Goal: Task Accomplishment & Management: Complete application form

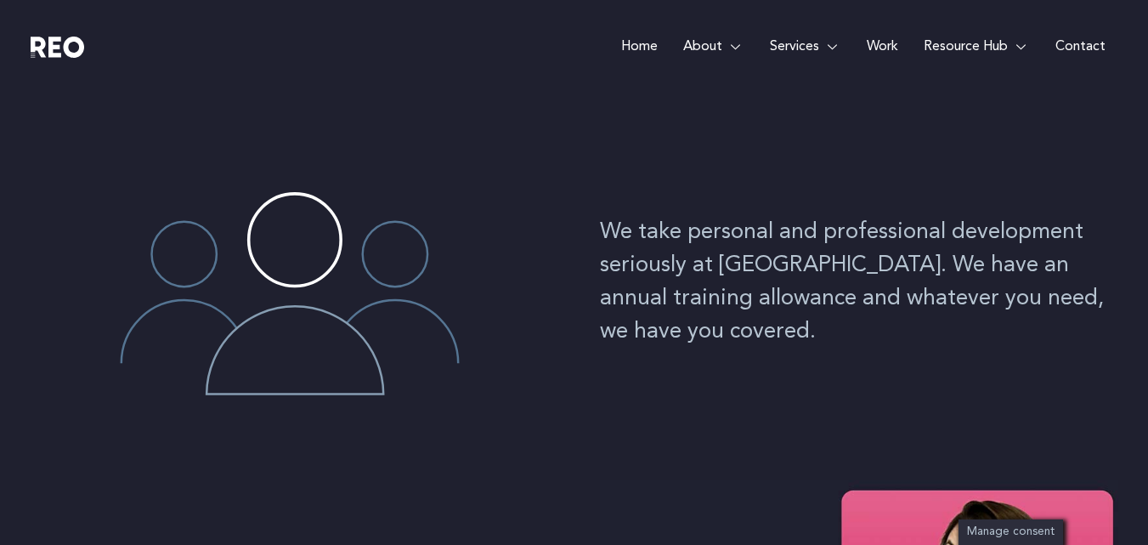
scroll to position [133, 0]
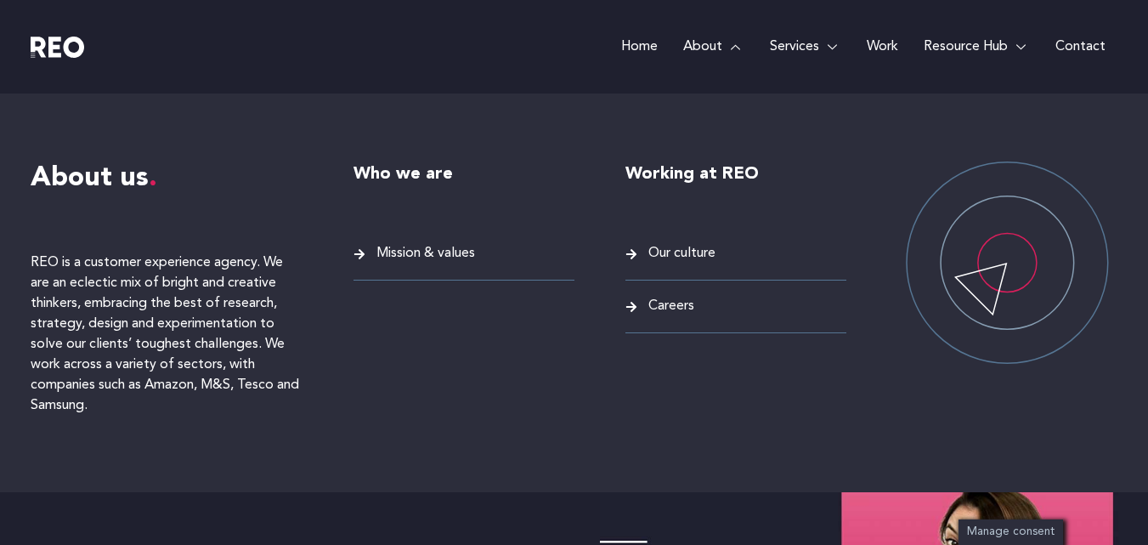
click at [669, 294] on ul "Our culture Careers" at bounding box center [736, 287] width 221 height 91
click at [662, 300] on span "Careers" at bounding box center [669, 306] width 50 height 23
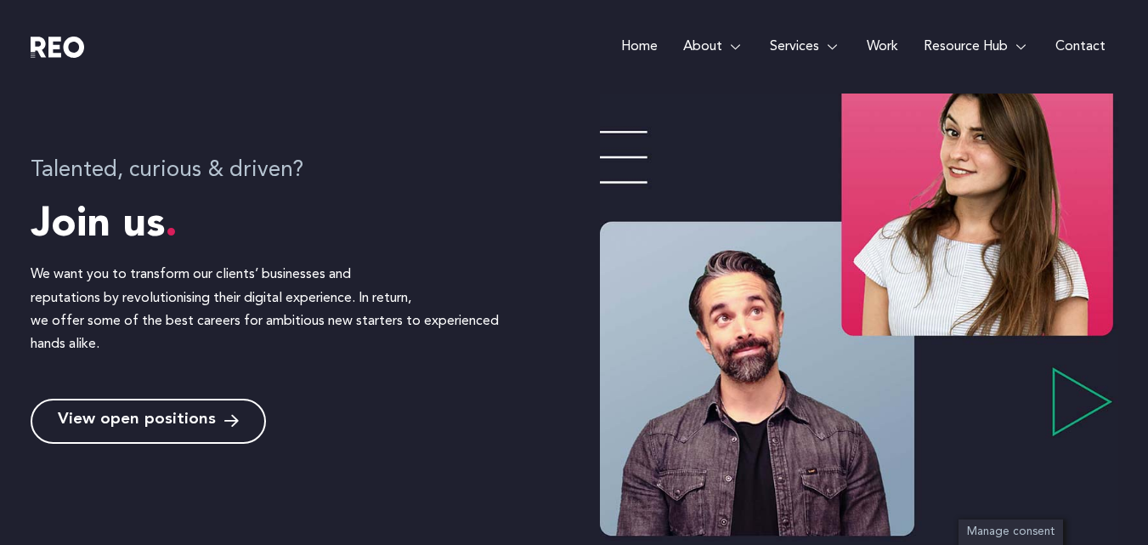
click at [177, 414] on span "View open positions" at bounding box center [137, 421] width 158 height 16
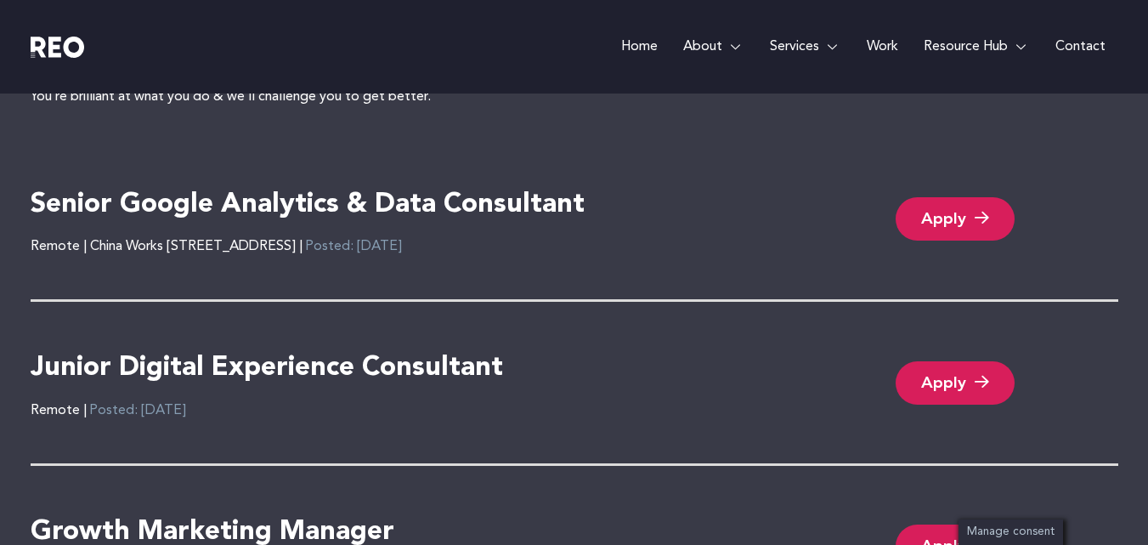
scroll to position [3777, 0]
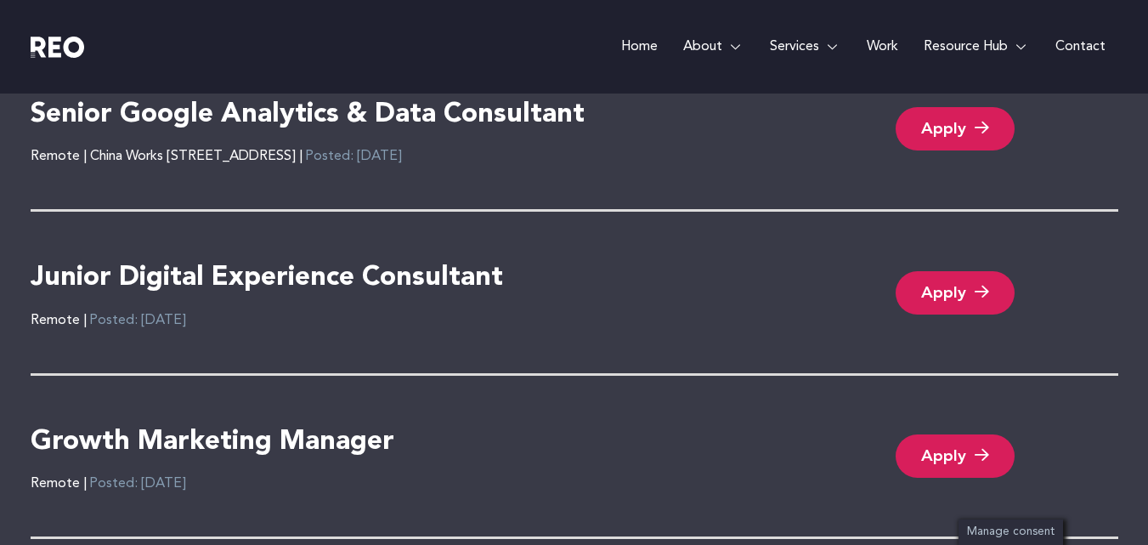
click at [949, 294] on link "Apply" at bounding box center [955, 292] width 119 height 43
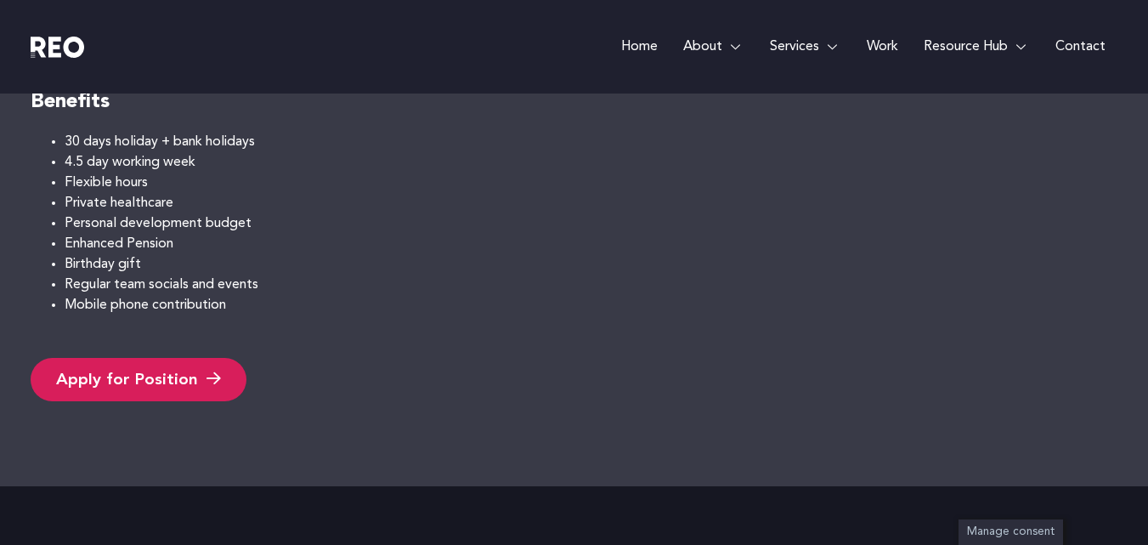
scroll to position [1335, 0]
click at [103, 393] on link "Apply for Position" at bounding box center [139, 377] width 216 height 43
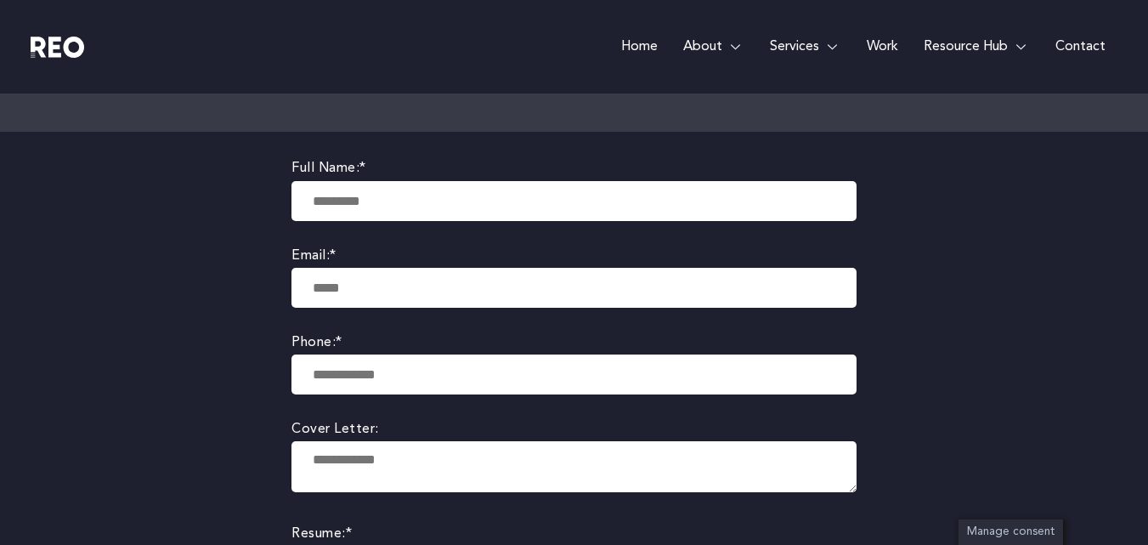
scroll to position [291, 0]
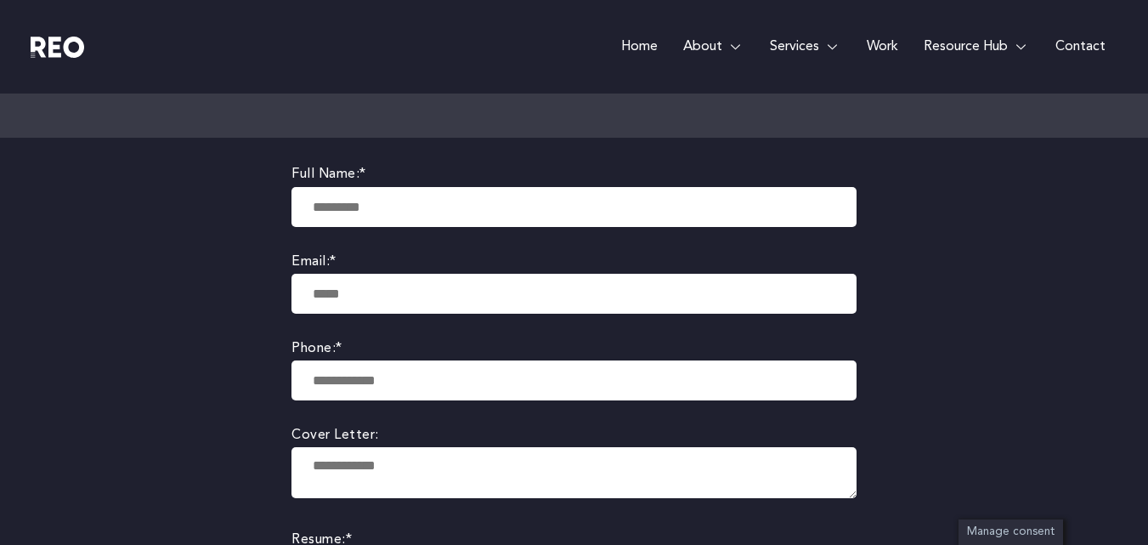
click at [384, 218] on input "text" at bounding box center [574, 207] width 565 height 40
type input "**********"
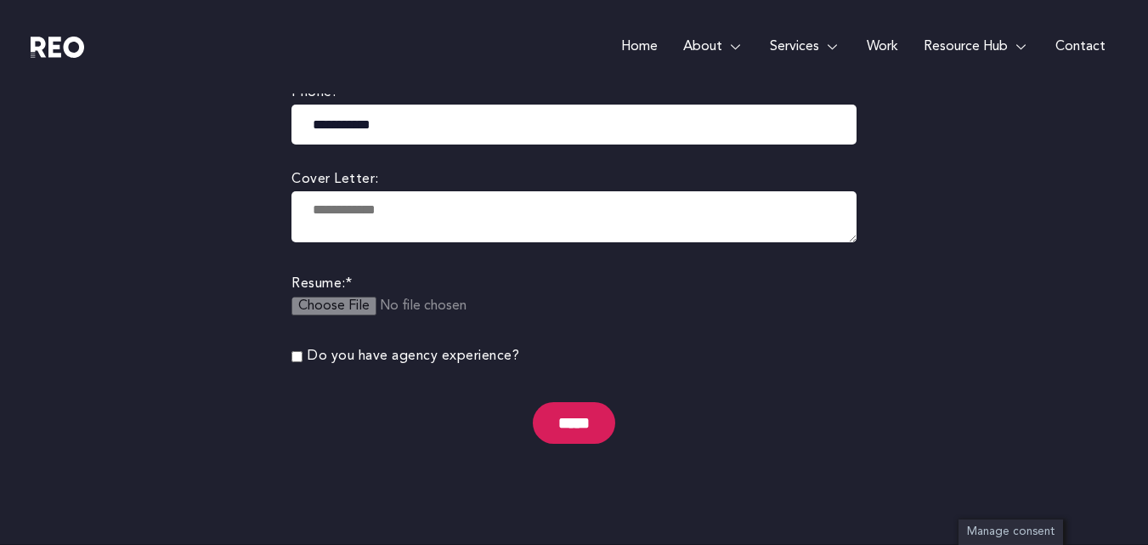
scroll to position [555, 0]
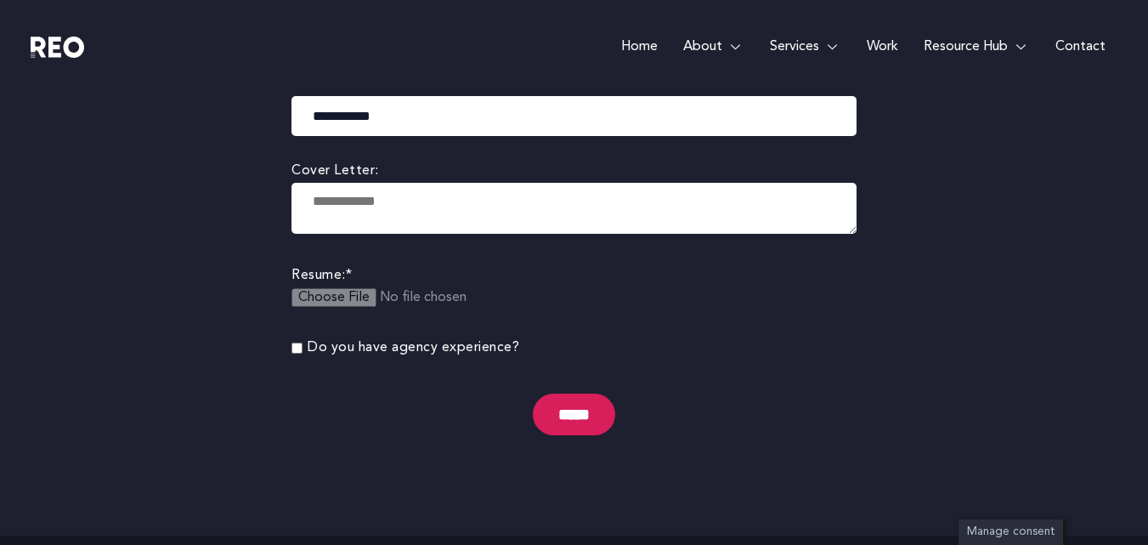
click at [447, 351] on label "Do you have agency experience?" at bounding box center [414, 348] width 212 height 23
click at [400, 189] on textarea at bounding box center [574, 208] width 565 height 51
paste textarea "**********"
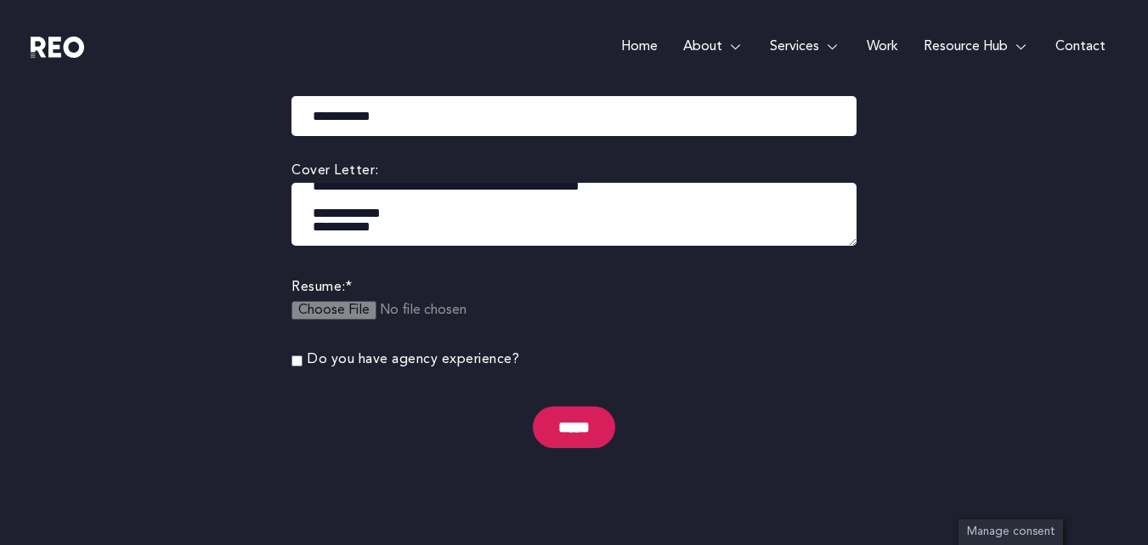
scroll to position [347, 0]
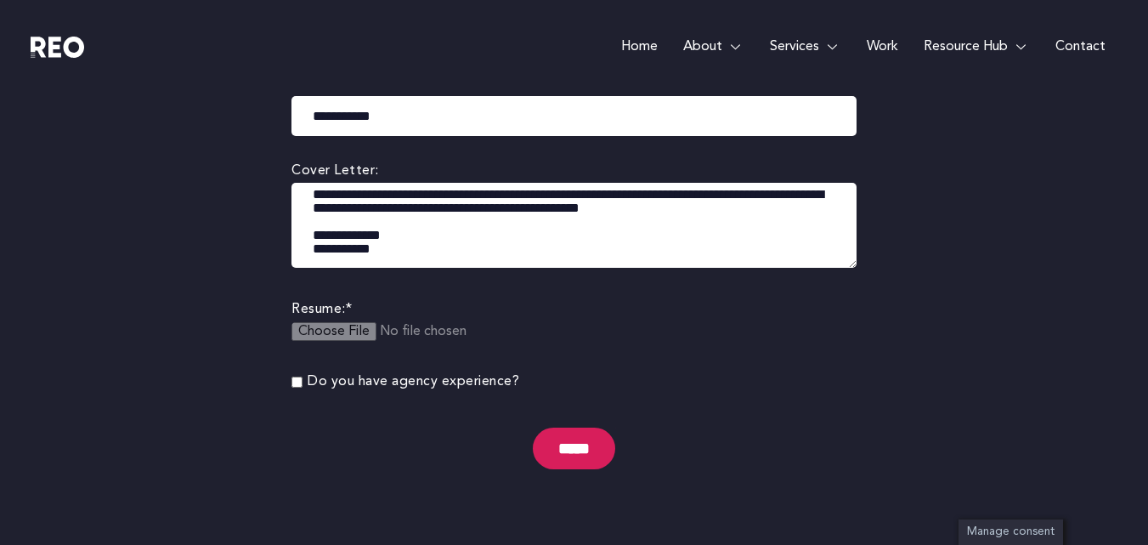
drag, startPoint x: 856, startPoint y: 228, endPoint x: 864, endPoint y: 300, distance: 72.8
click at [848, 451] on form "**********" at bounding box center [574, 196] width 565 height 594
drag, startPoint x: 850, startPoint y: 260, endPoint x: 848, endPoint y: 313, distance: 52.7
click at [848, 313] on form "**********" at bounding box center [574, 196] width 565 height 594
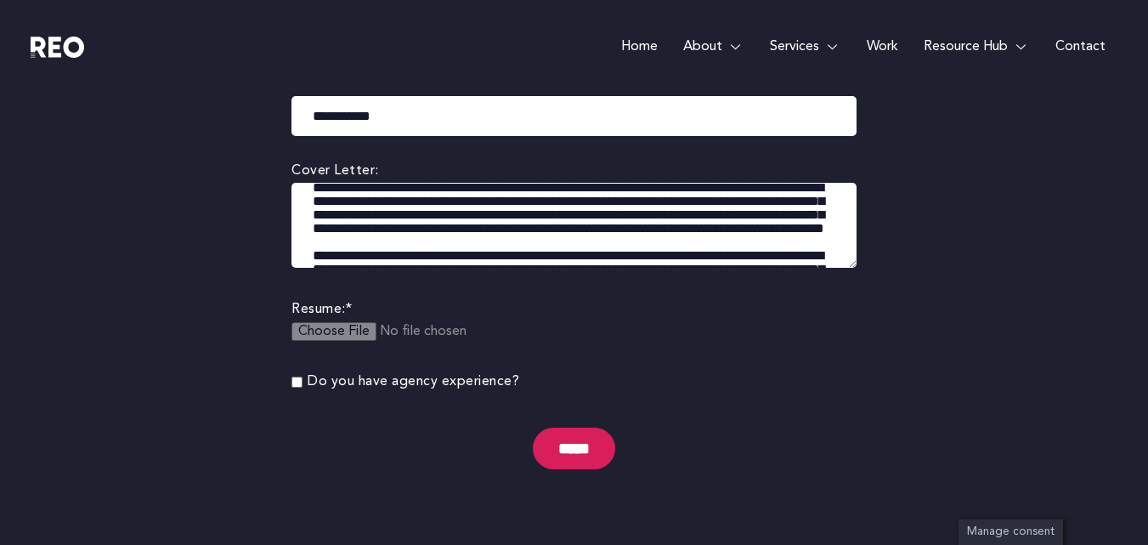
scroll to position [0, 0]
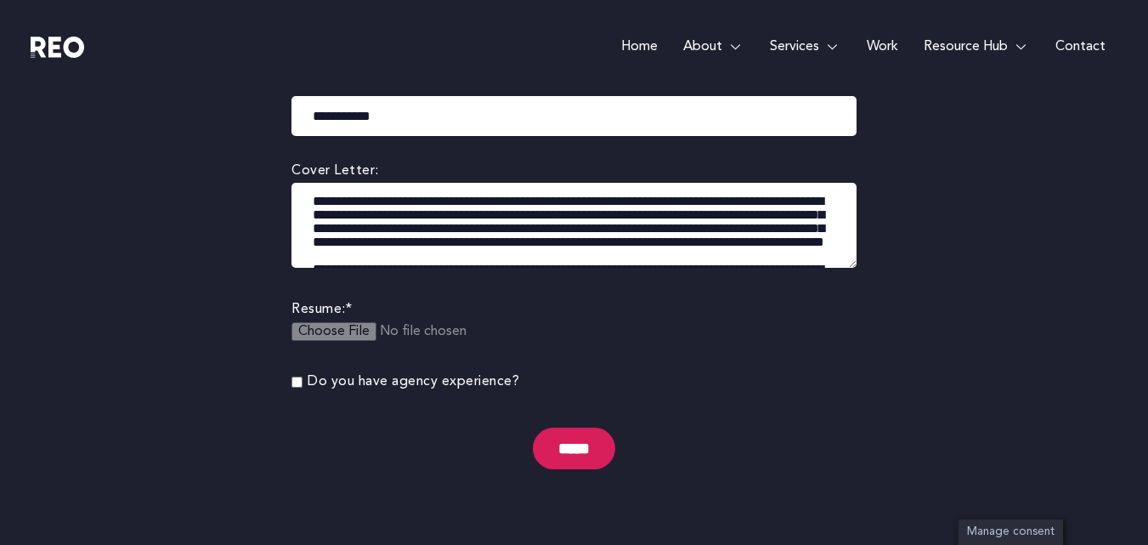
click at [309, 197] on textarea at bounding box center [574, 225] width 565 height 85
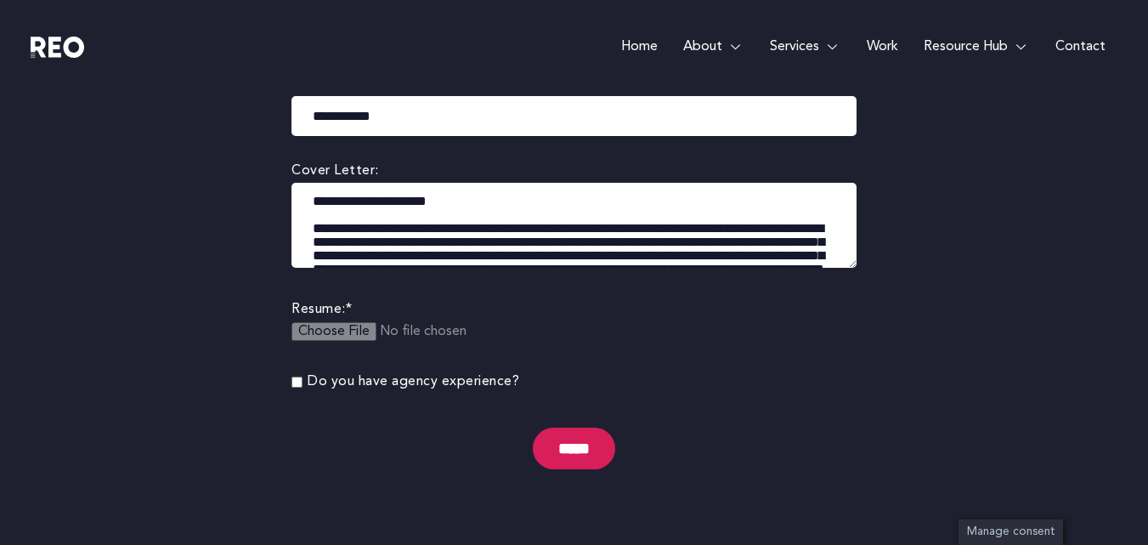
drag, startPoint x: 478, startPoint y: 224, endPoint x: 317, endPoint y: 226, distance: 160.7
click at [317, 226] on textarea at bounding box center [574, 225] width 565 height 85
click at [745, 232] on textarea at bounding box center [574, 225] width 565 height 85
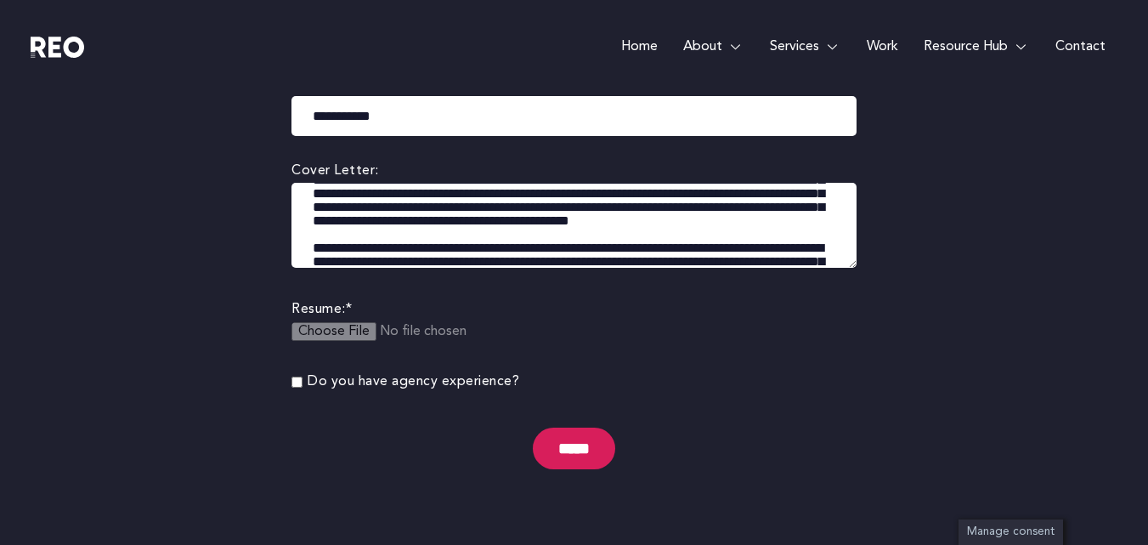
scroll to position [262, 0]
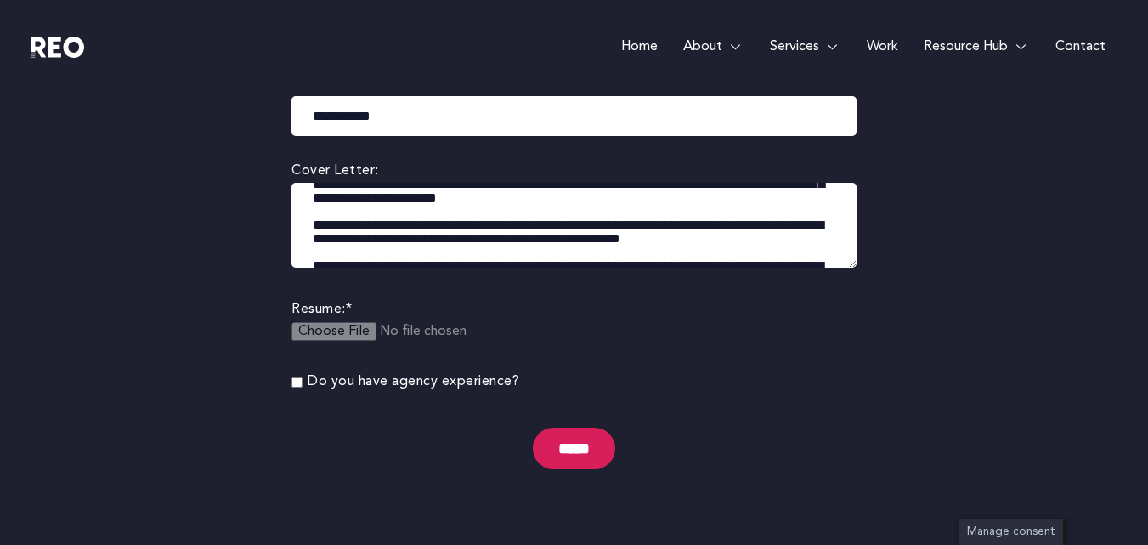
drag, startPoint x: 619, startPoint y: 240, endPoint x: 439, endPoint y: 225, distance: 180.8
click at [439, 225] on textarea at bounding box center [574, 225] width 565 height 85
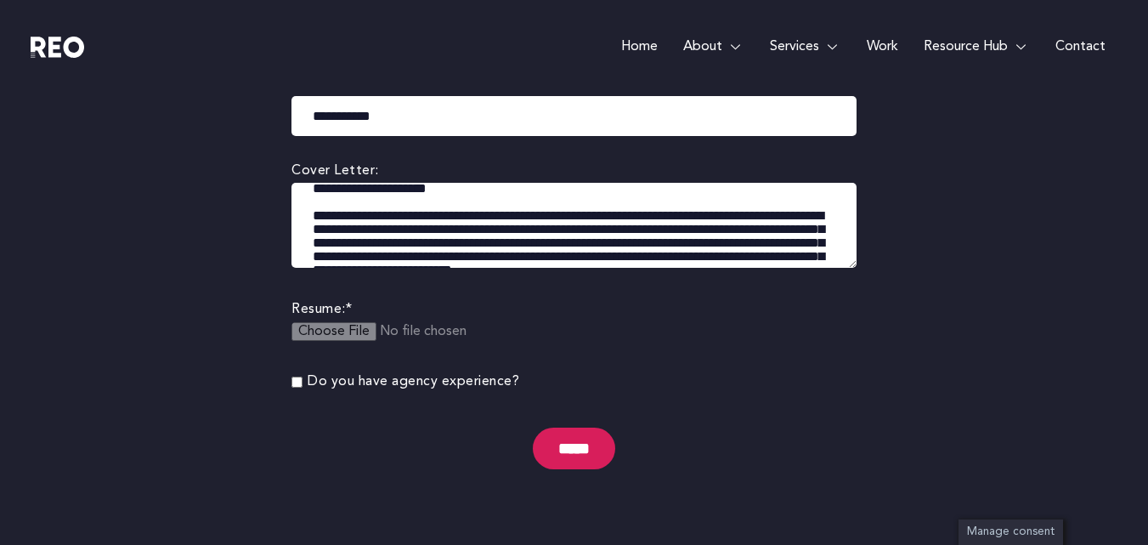
scroll to position [14, 0]
drag, startPoint x: 407, startPoint y: 226, endPoint x: 609, endPoint y: 226, distance: 202.3
click at [609, 226] on textarea at bounding box center [574, 225] width 565 height 85
click at [458, 241] on textarea at bounding box center [574, 225] width 565 height 85
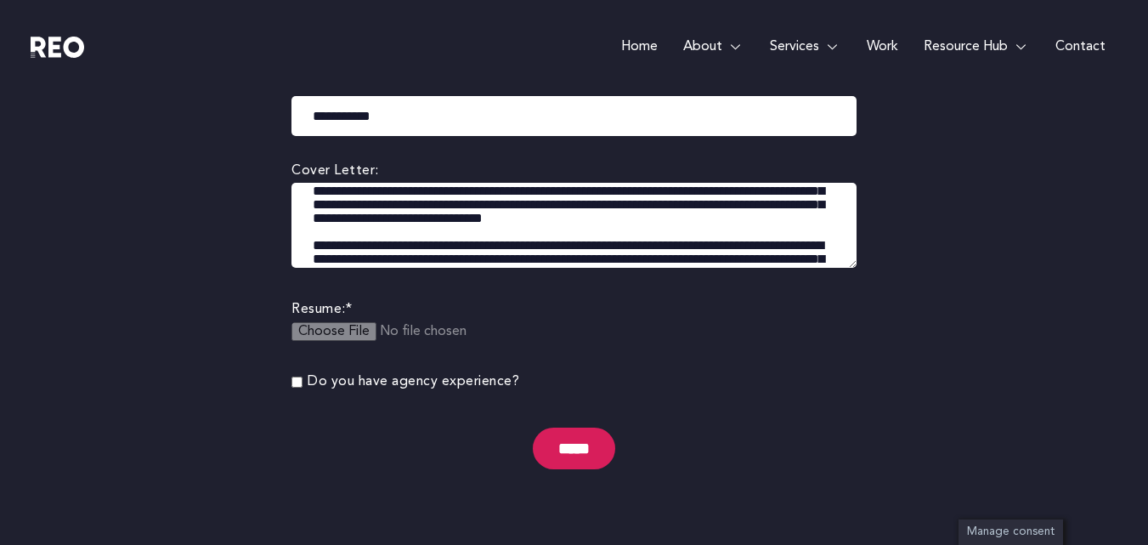
scroll to position [0, 0]
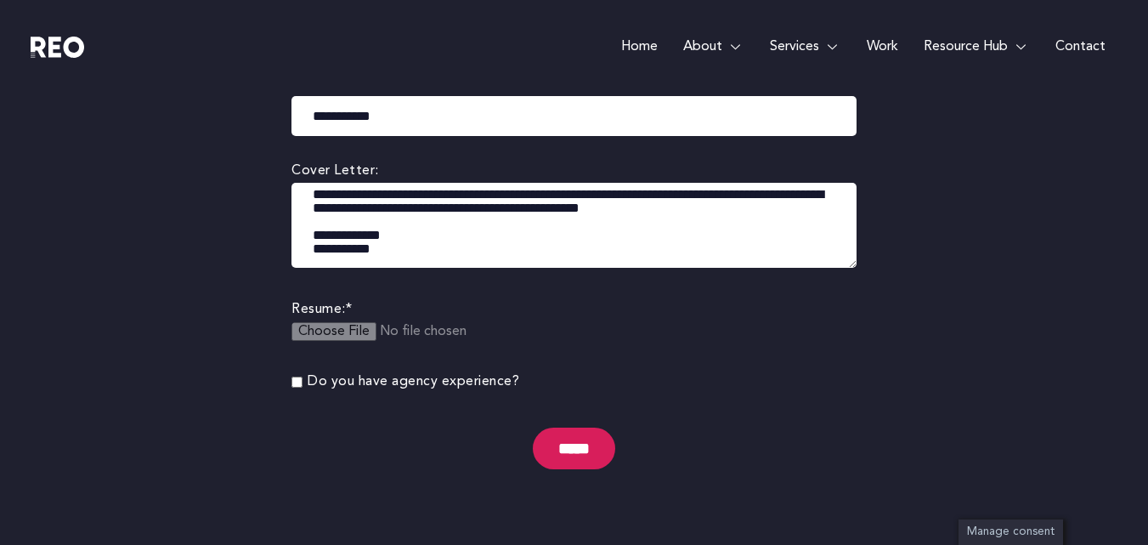
drag, startPoint x: 601, startPoint y: 252, endPoint x: 463, endPoint y: 233, distance: 139.0
click at [463, 233] on textarea at bounding box center [574, 225] width 565 height 85
drag, startPoint x: 848, startPoint y: 261, endPoint x: 848, endPoint y: 355, distance: 94.4
click at [848, 355] on form "**********" at bounding box center [574, 196] width 565 height 594
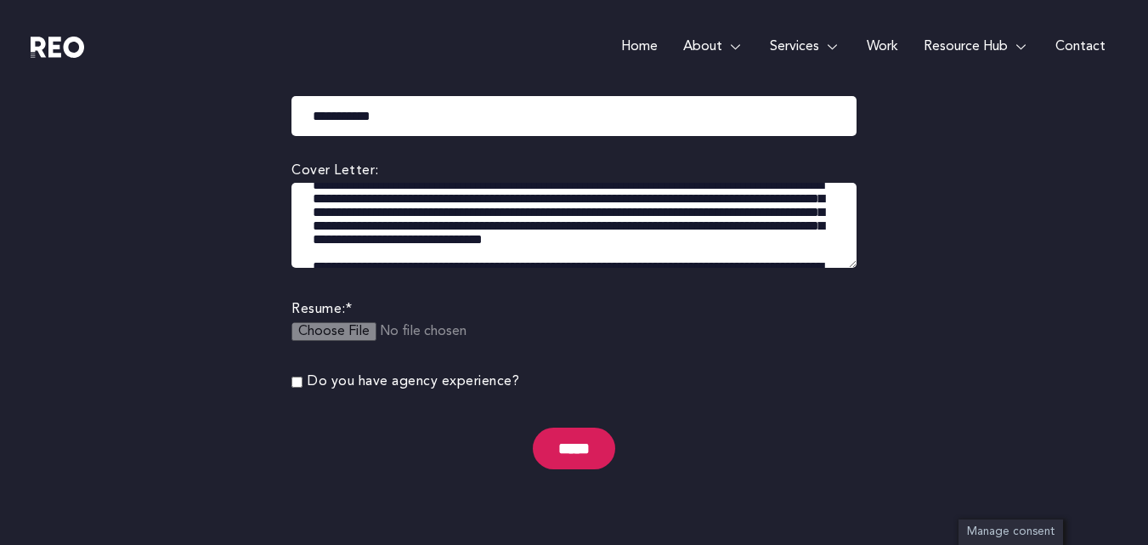
scroll to position [40, 0]
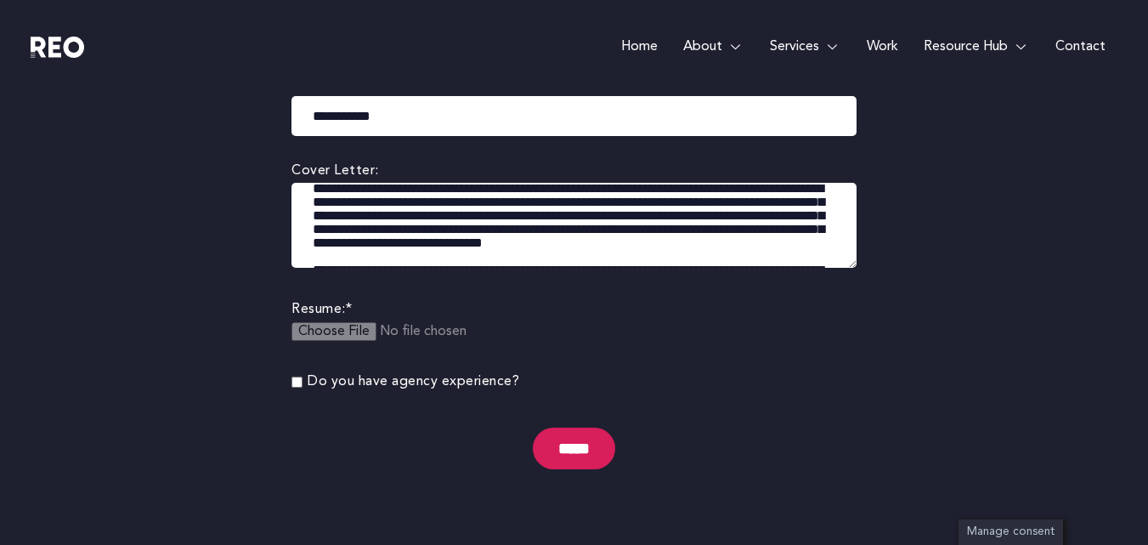
click at [560, 225] on textarea at bounding box center [574, 225] width 565 height 85
drag, startPoint x: 604, startPoint y: 228, endPoint x: 392, endPoint y: 229, distance: 212.5
click at [392, 229] on textarea at bounding box center [574, 225] width 565 height 85
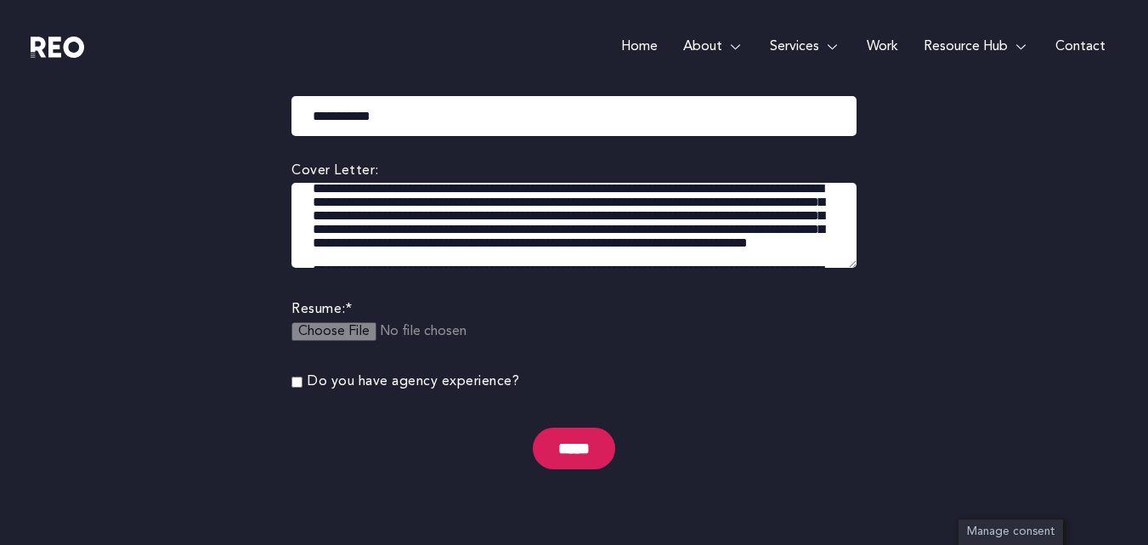
click at [725, 242] on textarea at bounding box center [574, 225] width 565 height 85
click at [422, 255] on textarea at bounding box center [574, 225] width 565 height 85
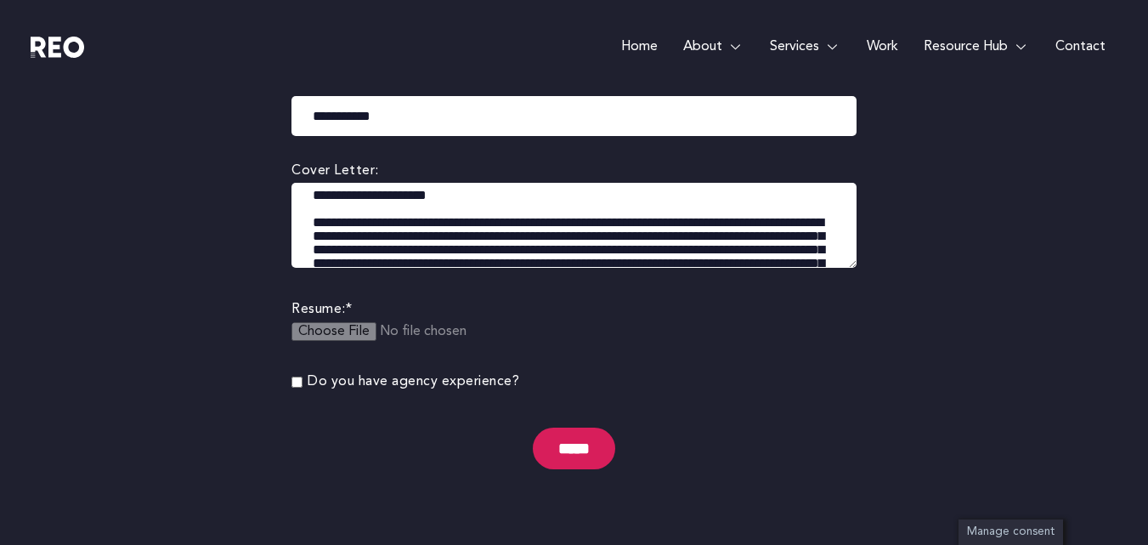
scroll to position [7, 0]
click at [399, 235] on textarea at bounding box center [574, 225] width 565 height 85
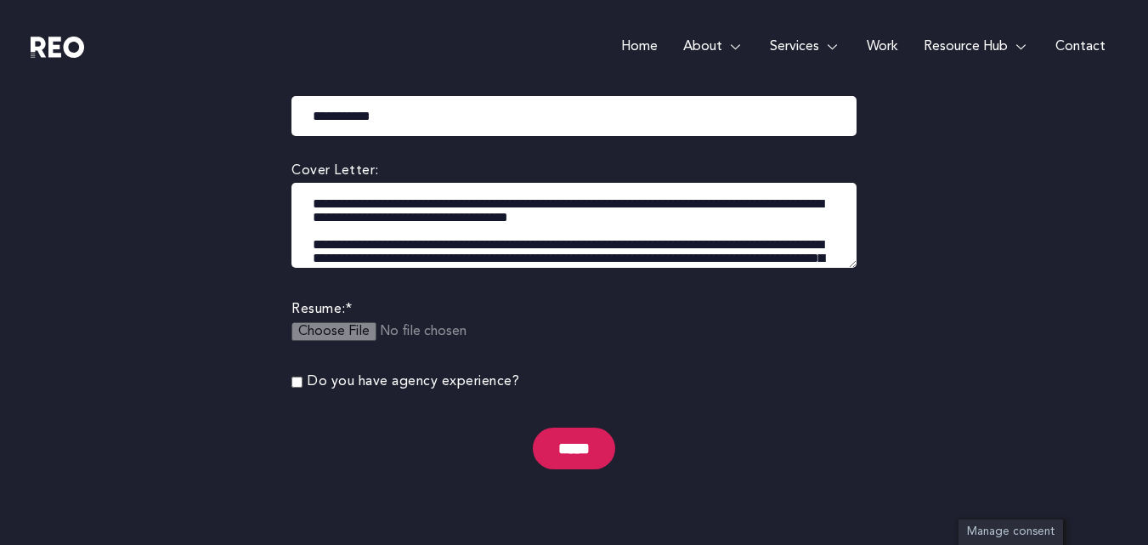
scroll to position [10, 0]
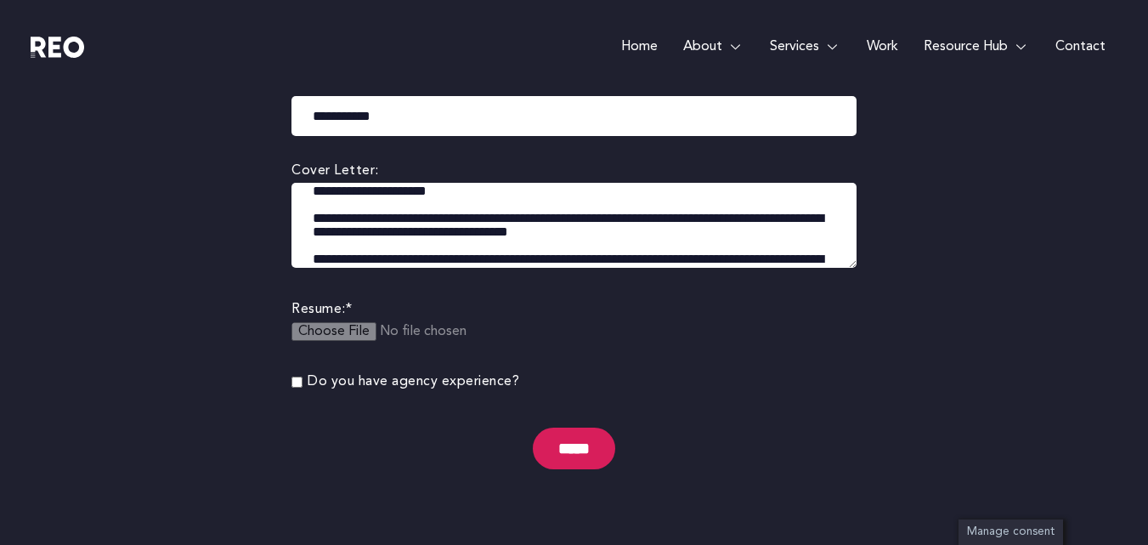
click at [643, 232] on textarea at bounding box center [574, 225] width 565 height 85
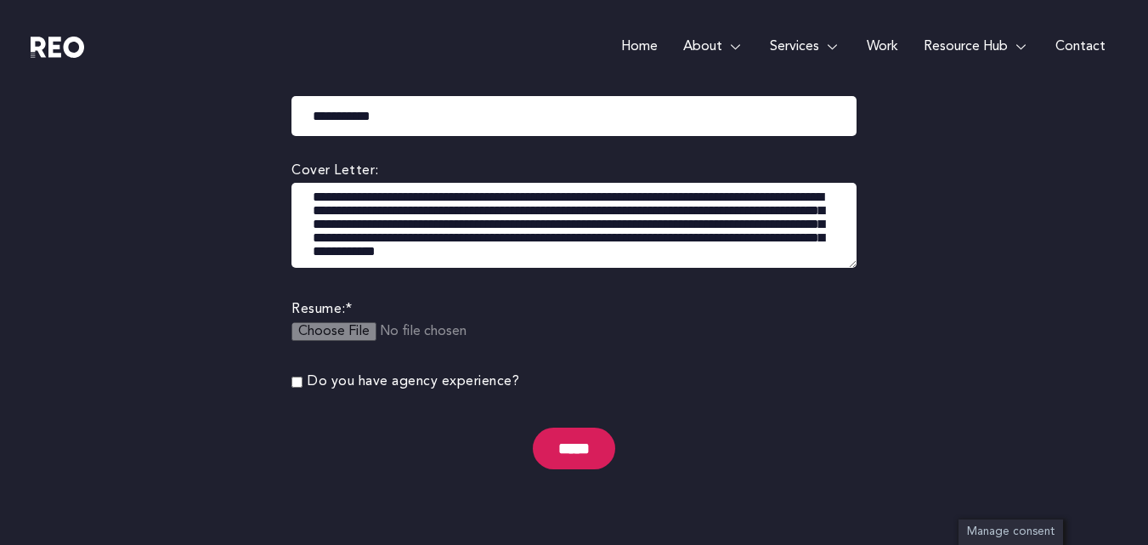
scroll to position [73, 0]
click at [381, 207] on textarea at bounding box center [574, 225] width 565 height 85
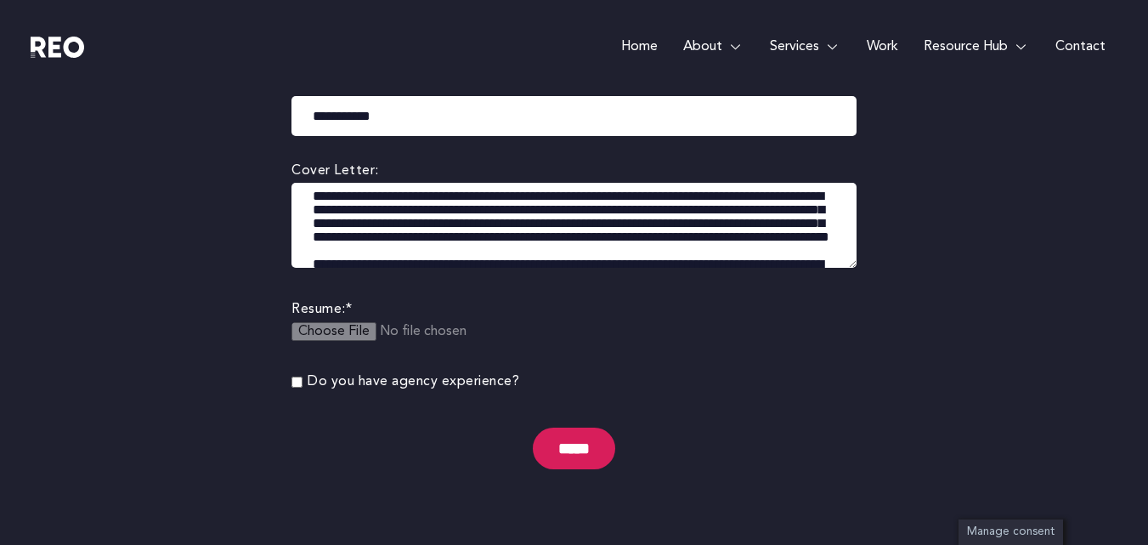
click at [570, 212] on textarea at bounding box center [574, 225] width 565 height 85
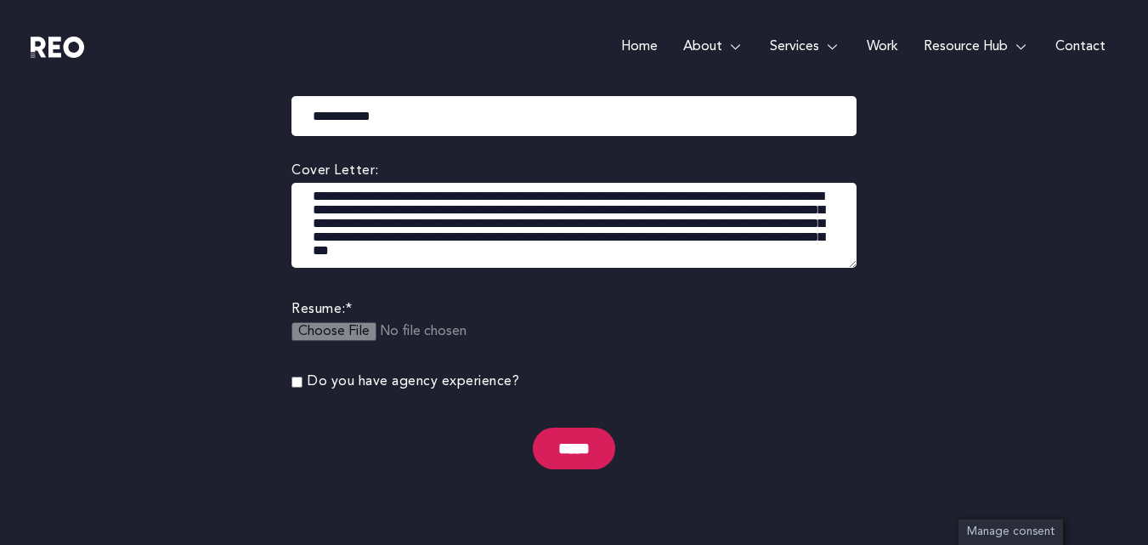
click at [695, 213] on textarea at bounding box center [574, 225] width 565 height 85
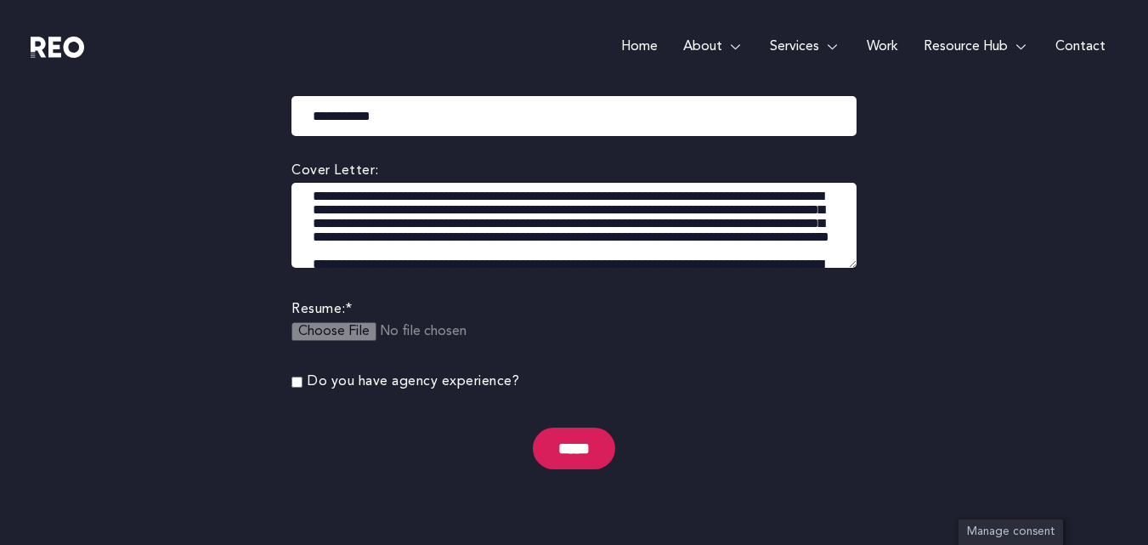
click at [716, 210] on textarea at bounding box center [574, 225] width 565 height 85
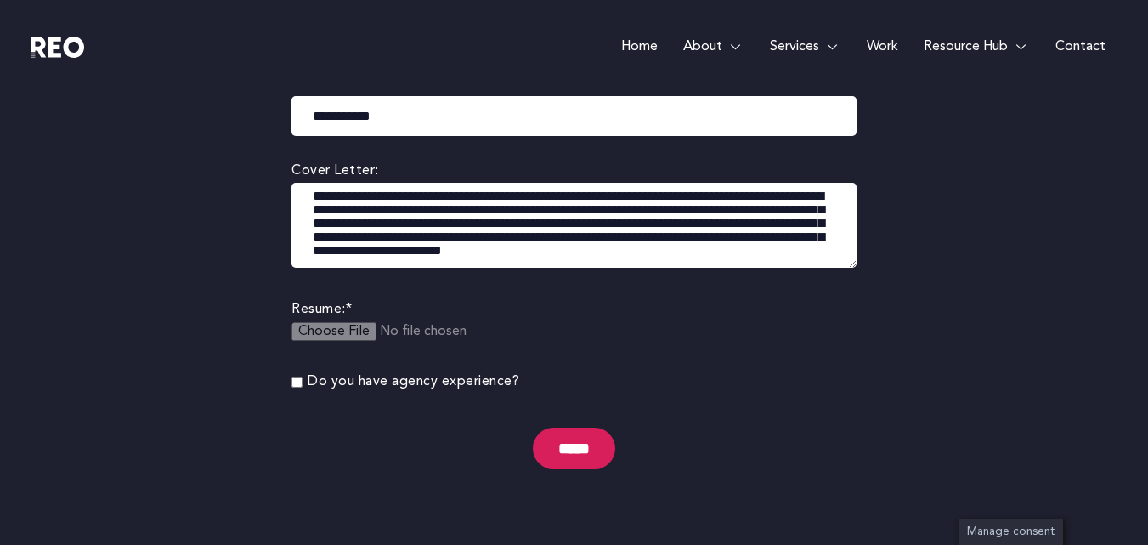
click at [613, 227] on textarea at bounding box center [574, 225] width 565 height 85
drag, startPoint x: 314, startPoint y: 238, endPoint x: 367, endPoint y: 238, distance: 53.6
click at [367, 238] on textarea at bounding box center [574, 225] width 565 height 85
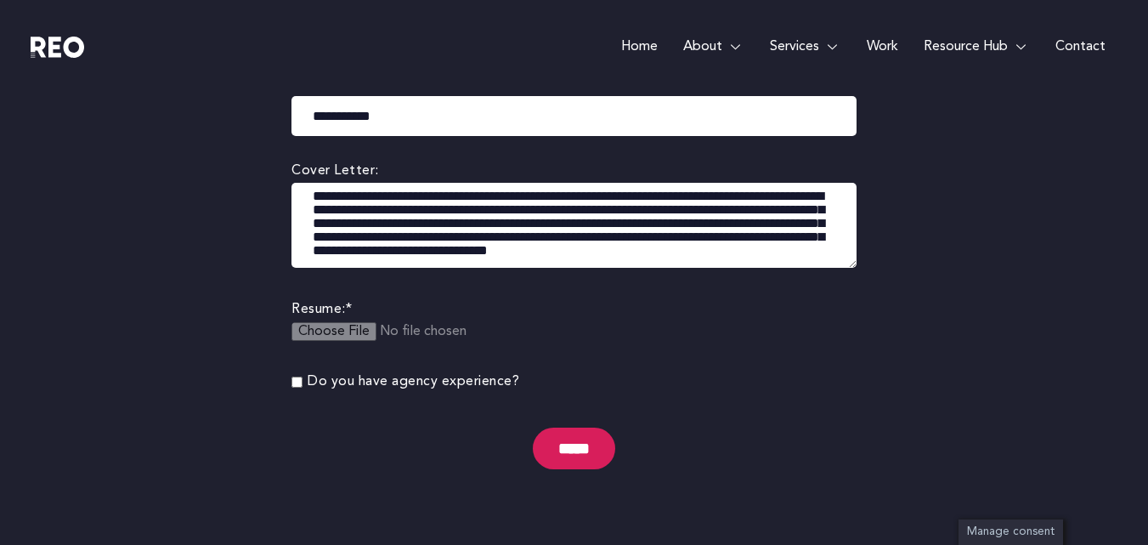
click at [469, 237] on textarea at bounding box center [574, 225] width 565 height 85
click at [383, 213] on textarea at bounding box center [574, 225] width 565 height 85
click at [562, 240] on textarea at bounding box center [574, 225] width 565 height 85
click at [454, 208] on textarea at bounding box center [574, 225] width 565 height 85
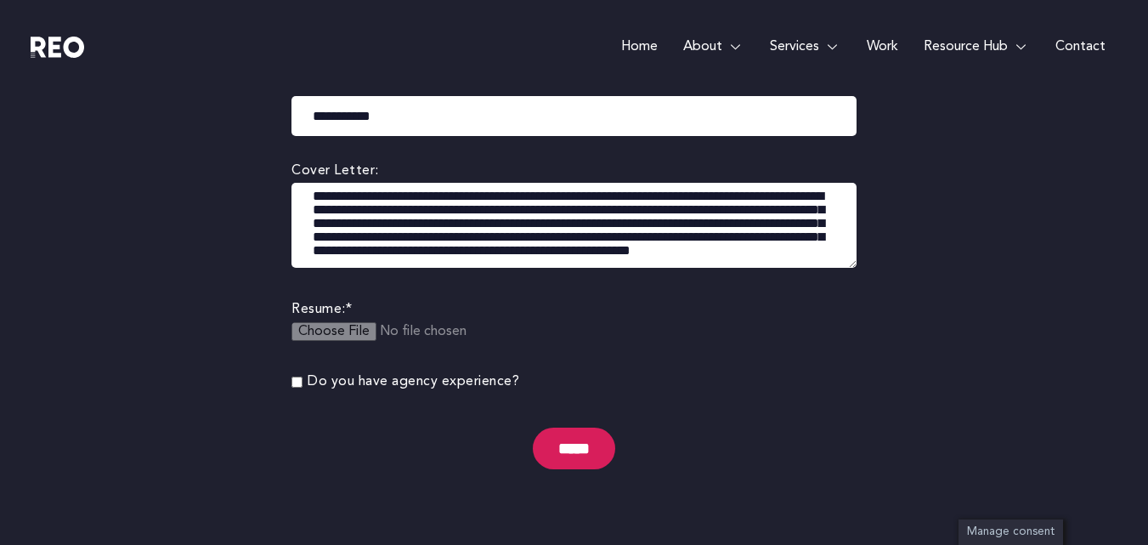
type textarea "**********"
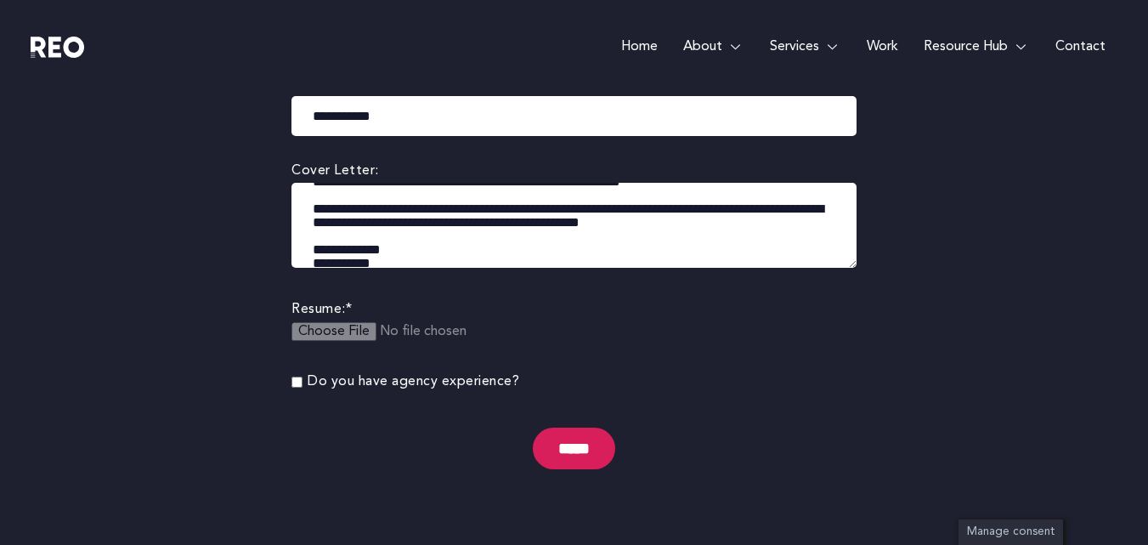
scroll to position [428, 0]
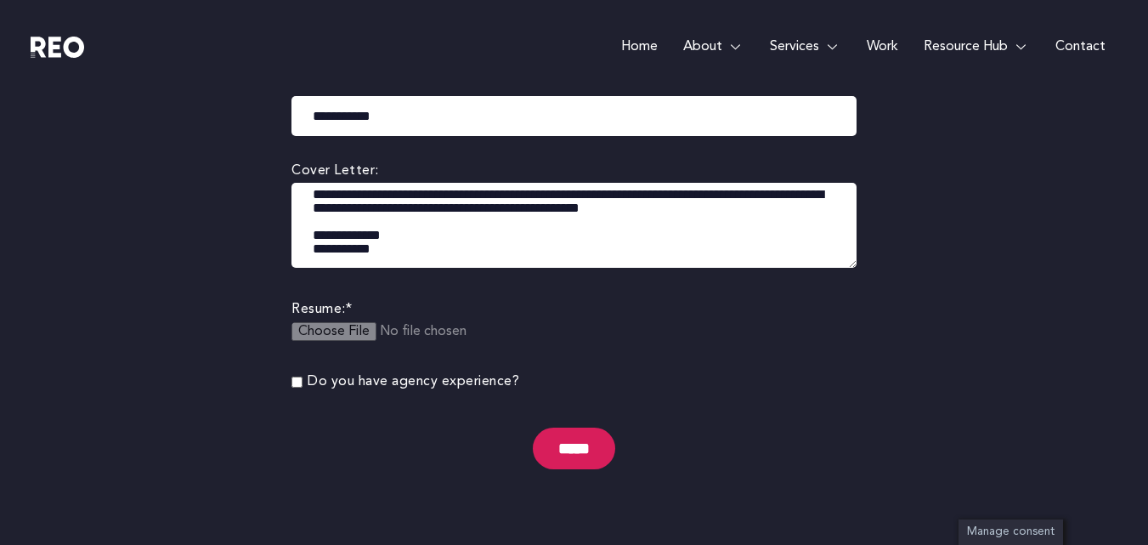
drag, startPoint x: 309, startPoint y: 200, endPoint x: 867, endPoint y: 269, distance: 562.8
click at [867, 269] on div "**********" at bounding box center [574, 221] width 616 height 696
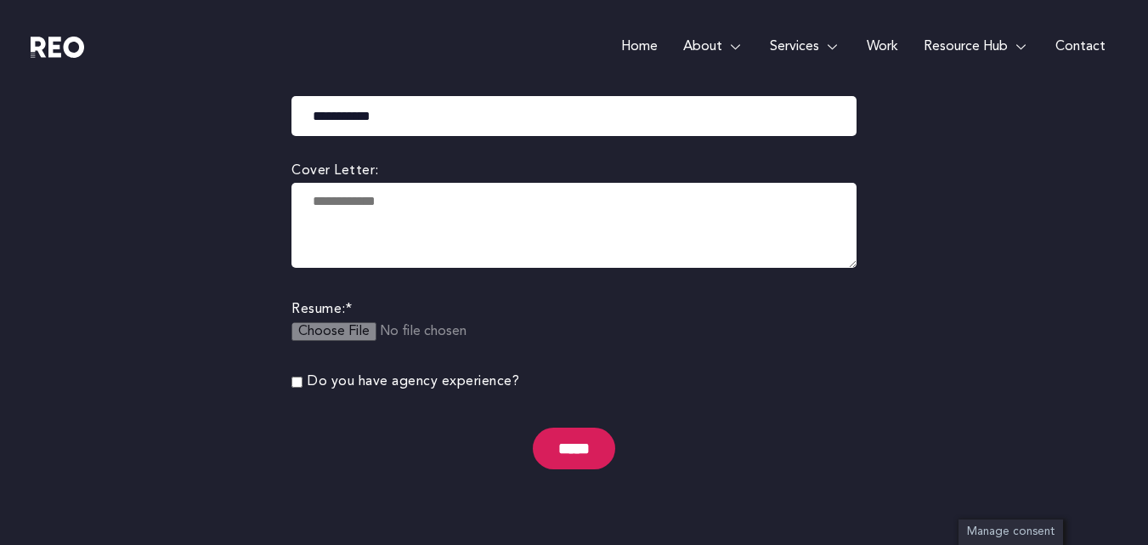
scroll to position [0, 0]
click at [780, 99] on input "**********" at bounding box center [574, 116] width 565 height 40
click at [900, 331] on body "Skip to content Home About About us REO is a customer experience agency. We are…" at bounding box center [574, 328] width 1148 height 1766
